Goal: Task Accomplishment & Management: Complete application form

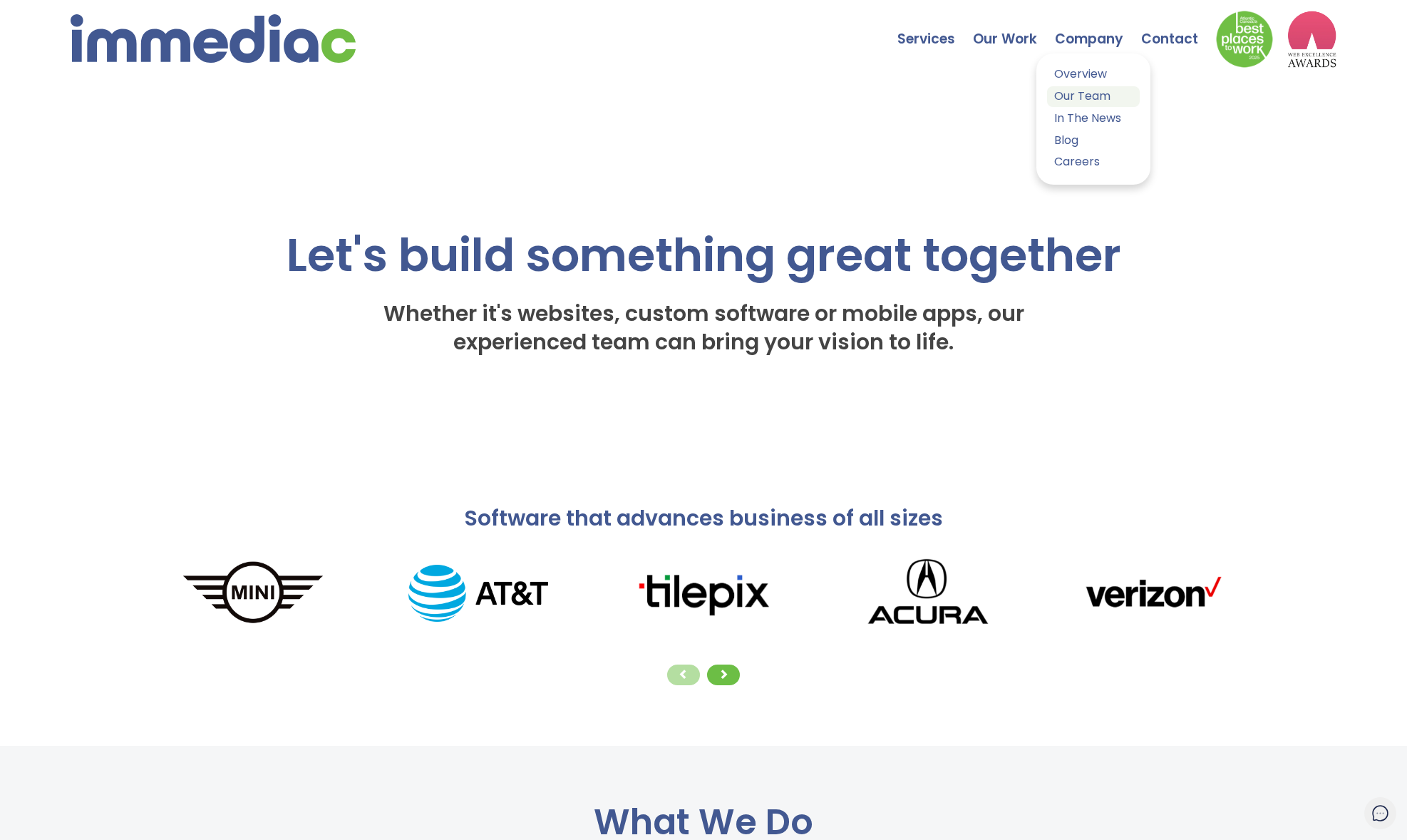
click at [1085, 92] on link "Our Team" at bounding box center [1093, 96] width 93 height 21
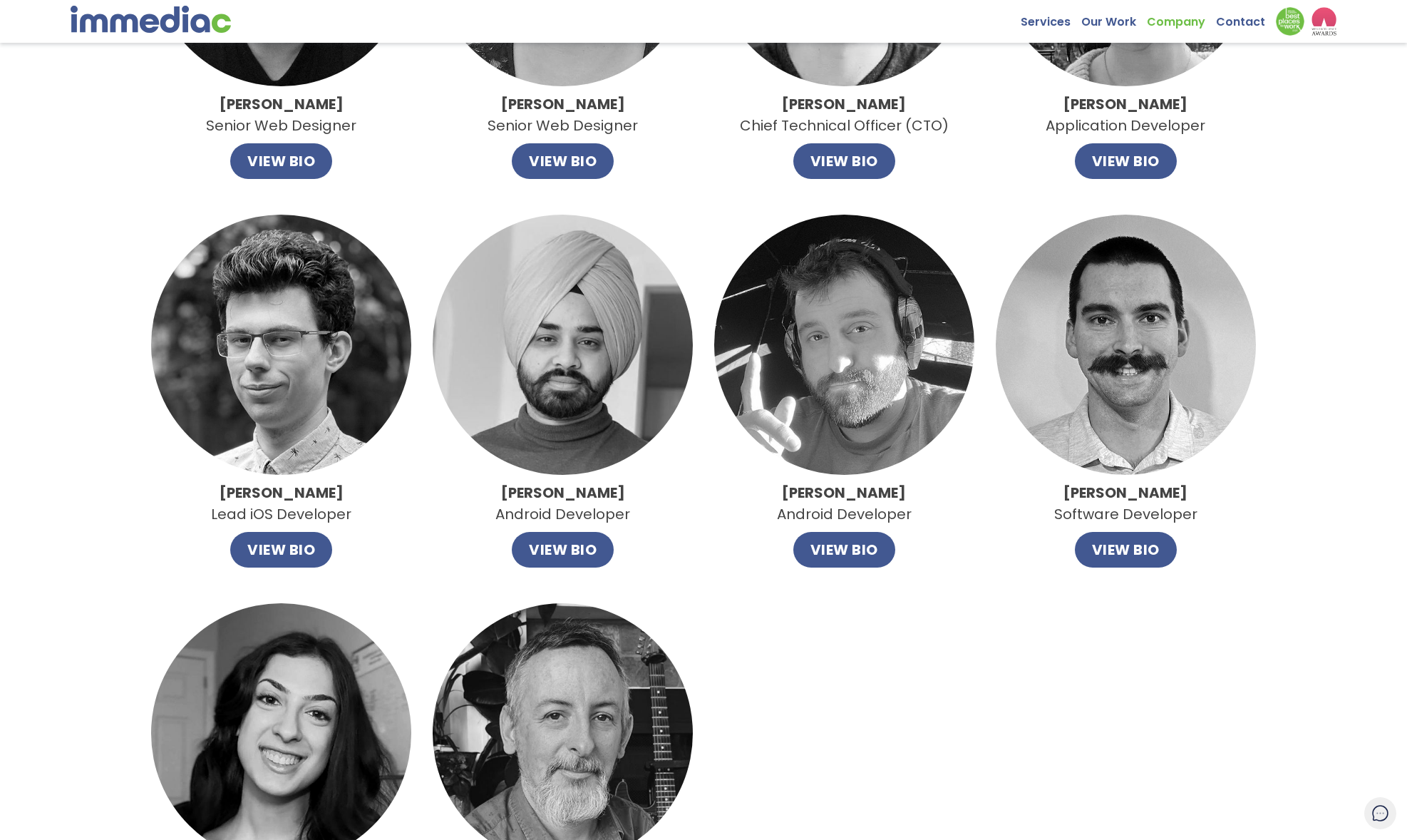
scroll to position [734, 0]
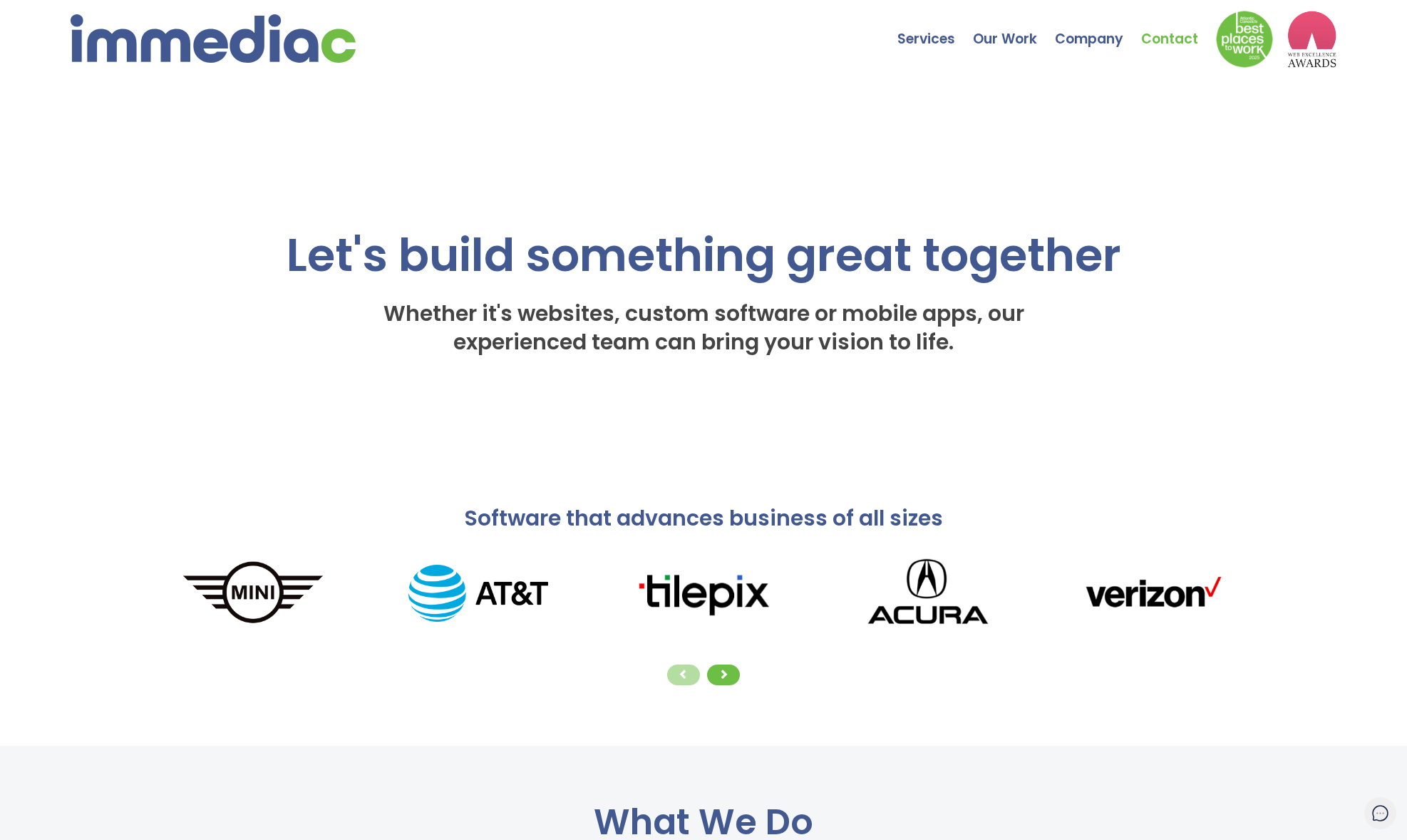
click at [1160, 28] on link "Contact" at bounding box center [1179, 28] width 75 height 49
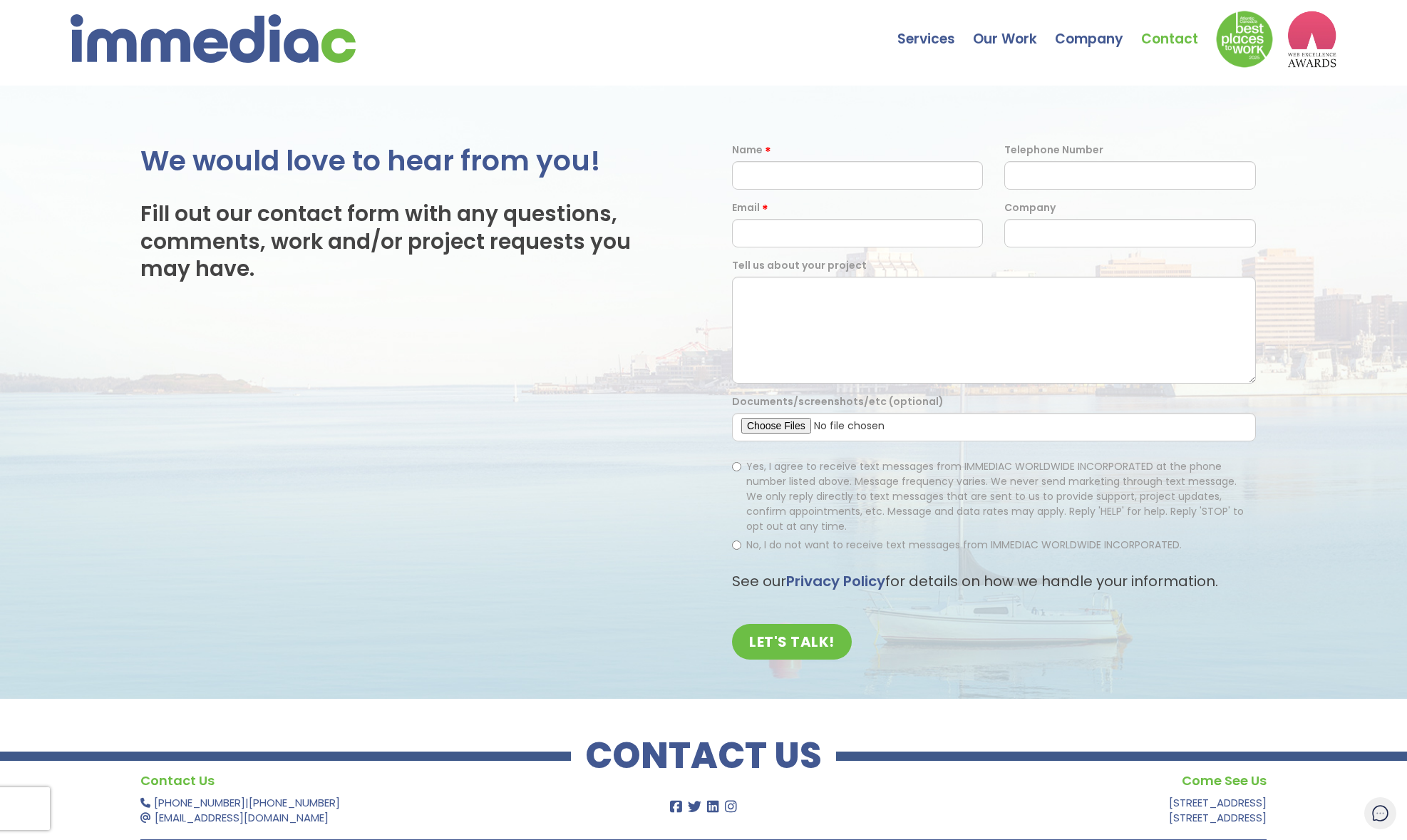
click at [936, 194] on form "Name Telephone Number Email Company Tell us about your project Documents/screen…" at bounding box center [993, 407] width 545 height 528
click at [937, 173] on input "text" at bounding box center [857, 175] width 251 height 28
type input "Doug Bowdridge"
type input "9028808692"
type input "dougbowdridge@gmail.com"
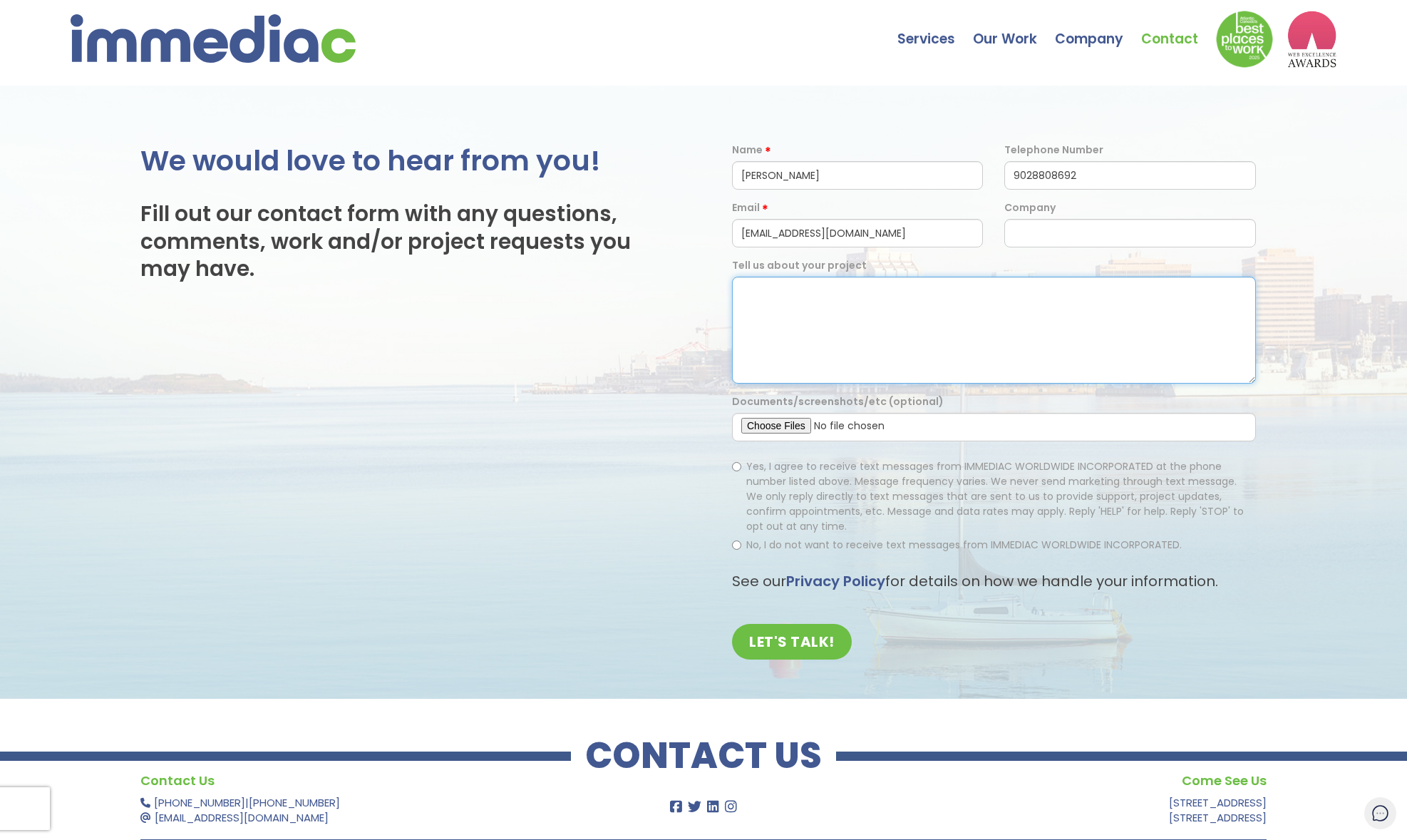
click at [974, 300] on textarea at bounding box center [994, 330] width 524 height 107
type textarea "I'm looking for a landing/sales page for a SaaS platform I want to start sellin…"
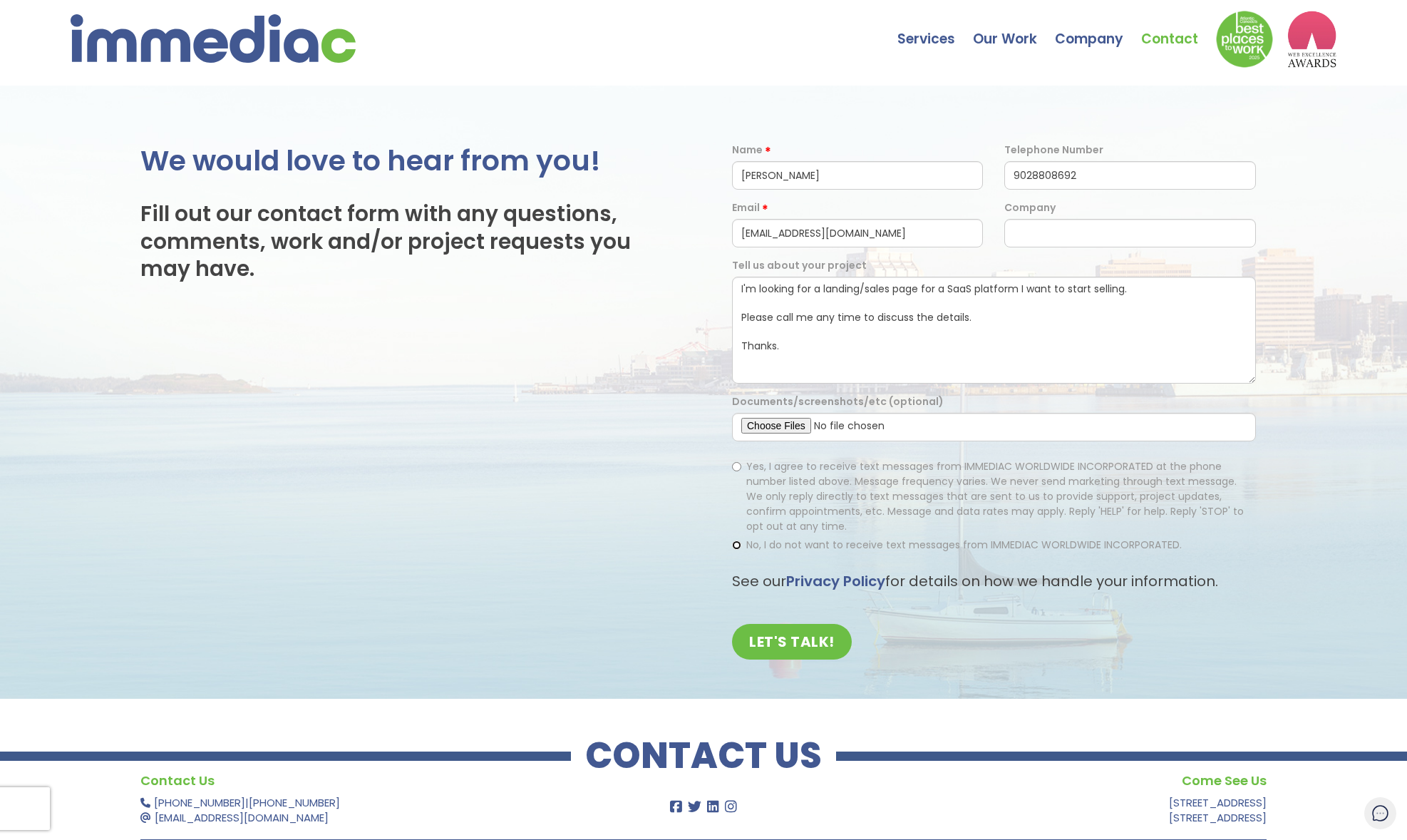
click at [739, 543] on input "No, I do not want to receive text messages from IMMEDIAC WORLDWIDE INCORPORATED." at bounding box center [736, 545] width 9 height 9
radio input "true"
